Goal: Information Seeking & Learning: Learn about a topic

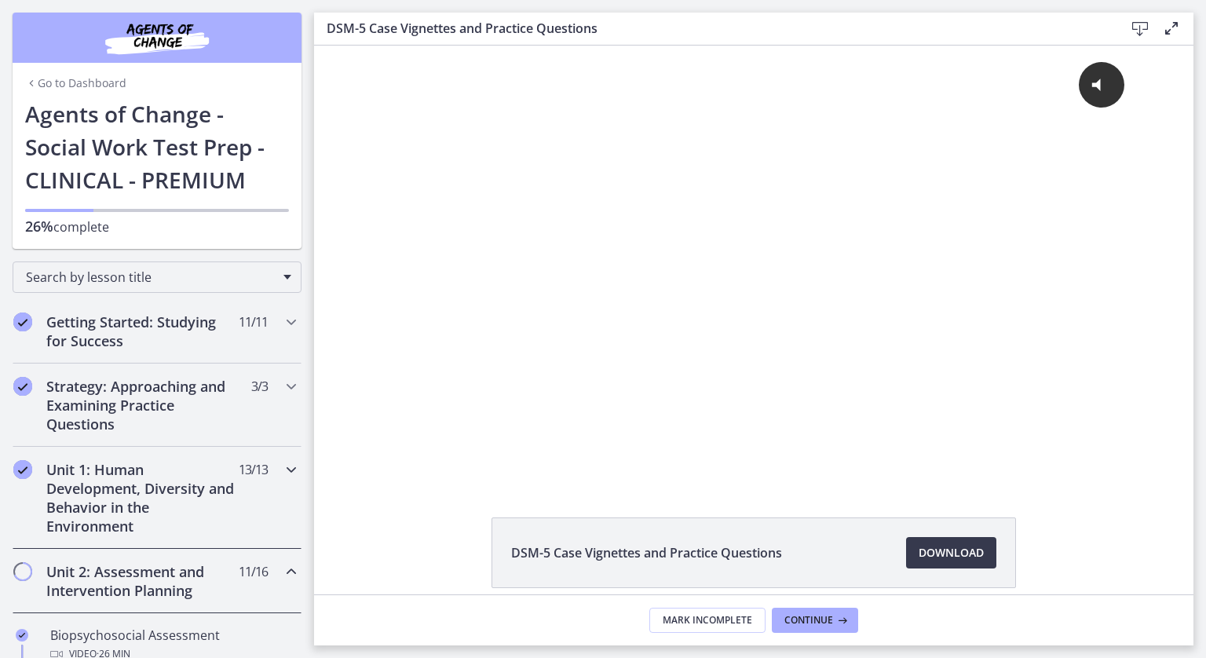
click at [274, 495] on div "Unit 1: Human Development, Diversity and Behavior in the Environment 13 / 13 Co…" at bounding box center [157, 498] width 289 height 102
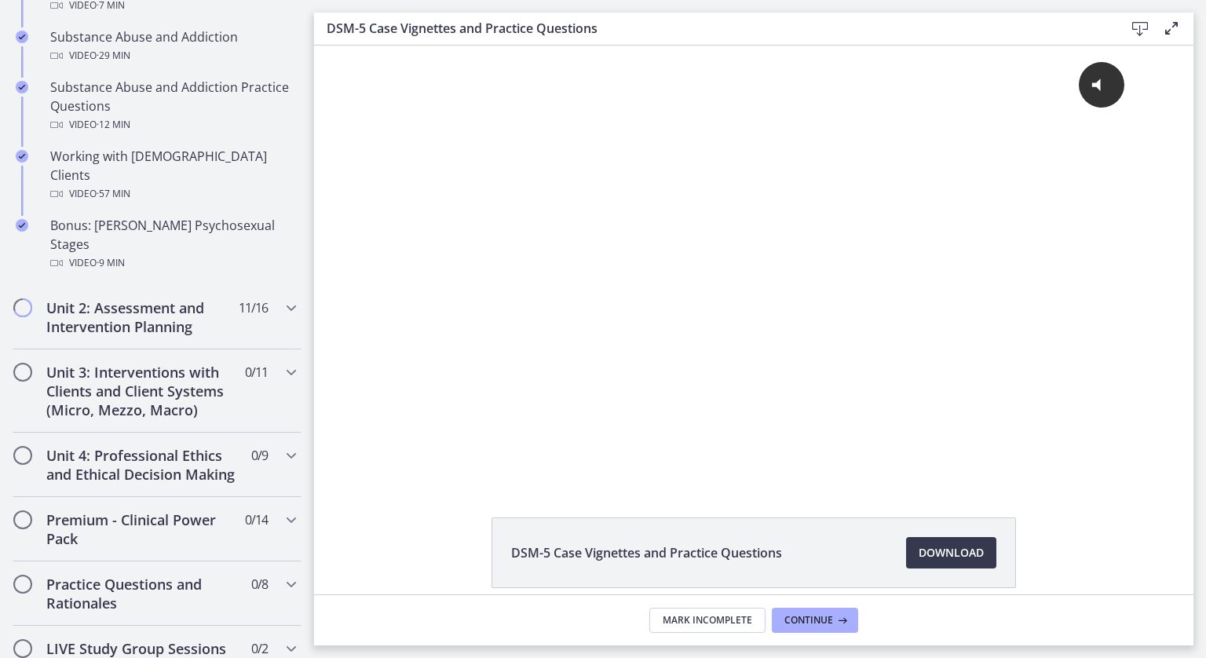
scroll to position [1083, 0]
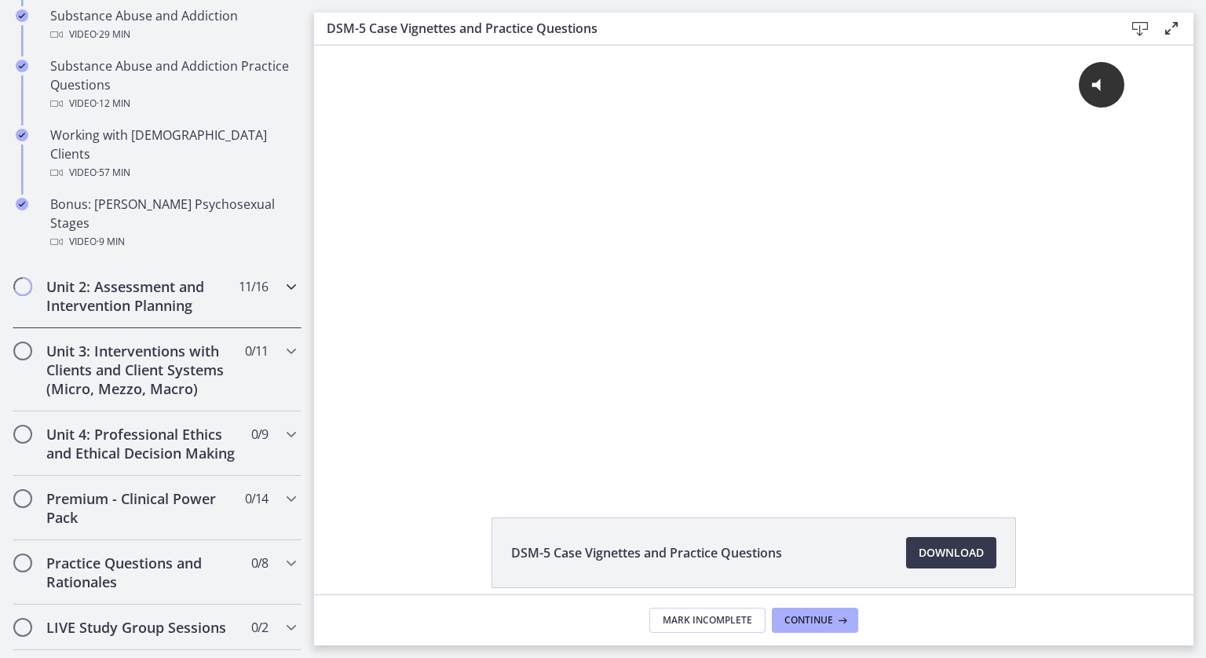
click at [214, 277] on h2 "Unit 2: Assessment and Intervention Planning" at bounding box center [142, 296] width 192 height 38
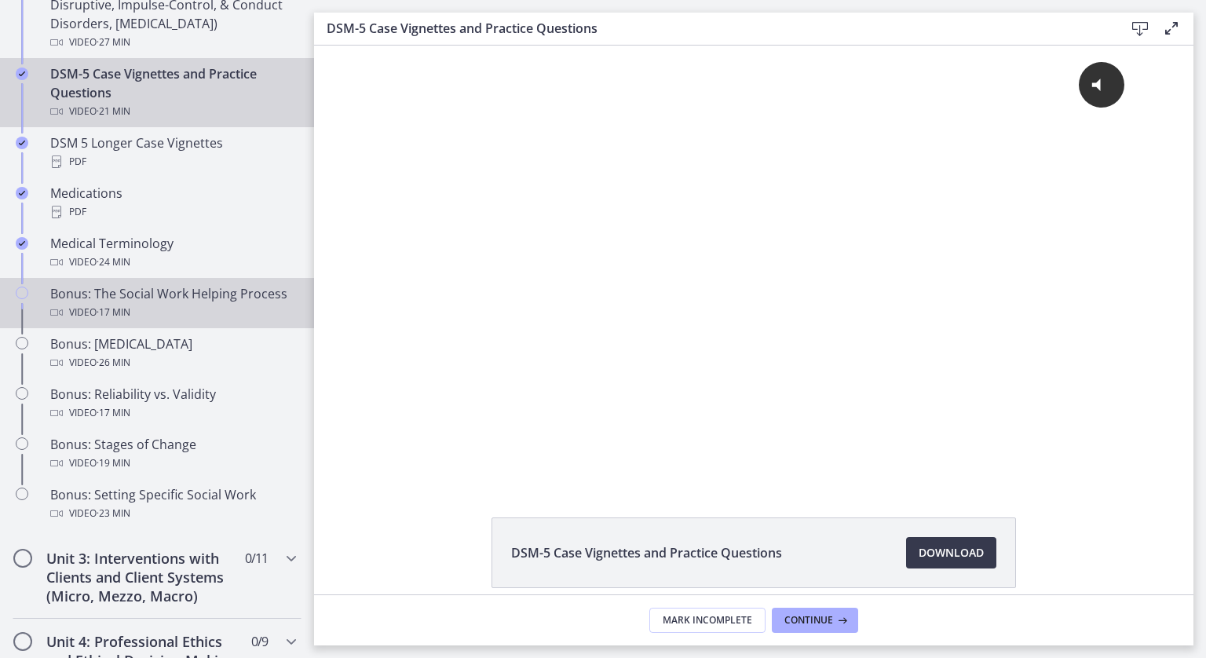
click at [224, 322] on div "Video · 17 min" at bounding box center [172, 312] width 245 height 19
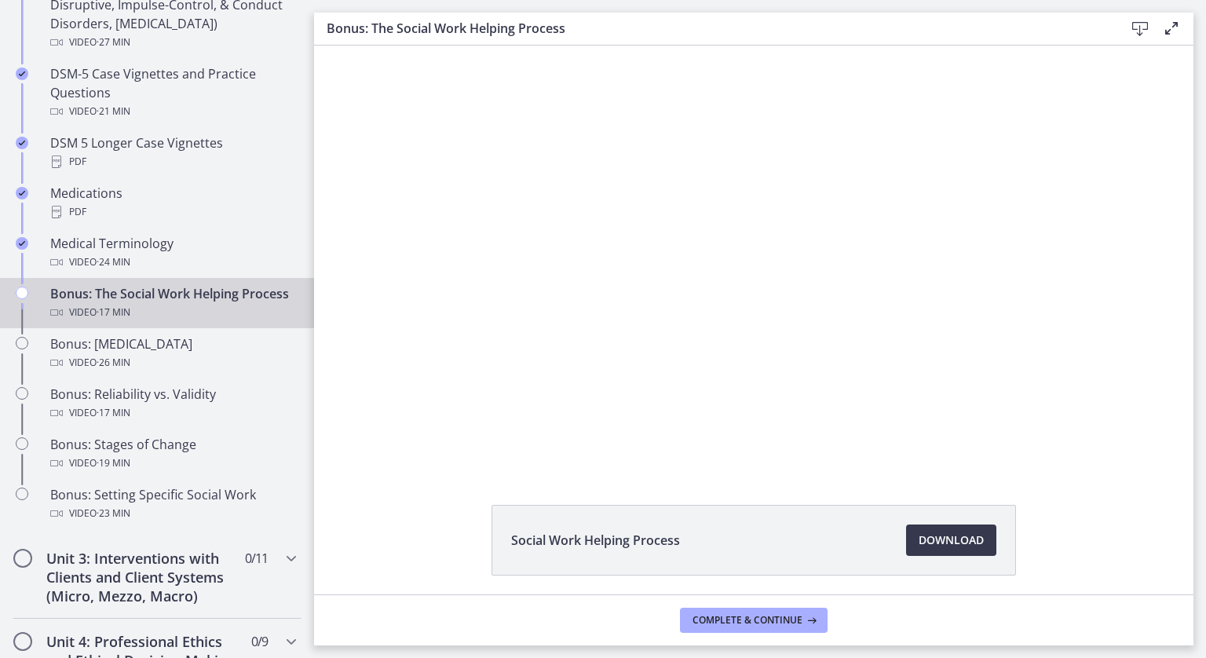
click at [581, 363] on div at bounding box center [753, 257] width 867 height 423
